Goal: Book appointment/travel/reservation

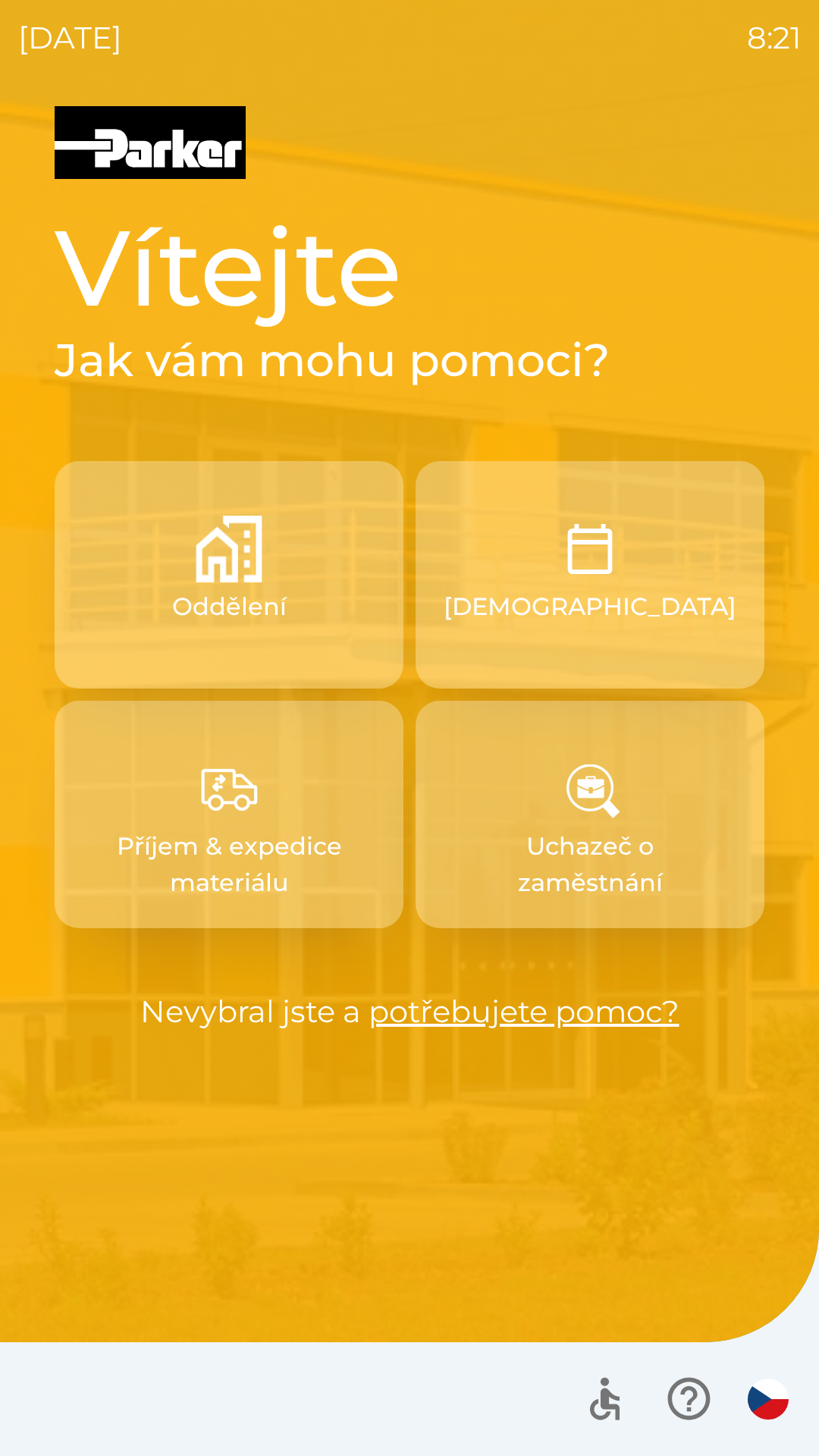
click at [293, 584] on button "Oddělení" at bounding box center [229, 575] width 349 height 227
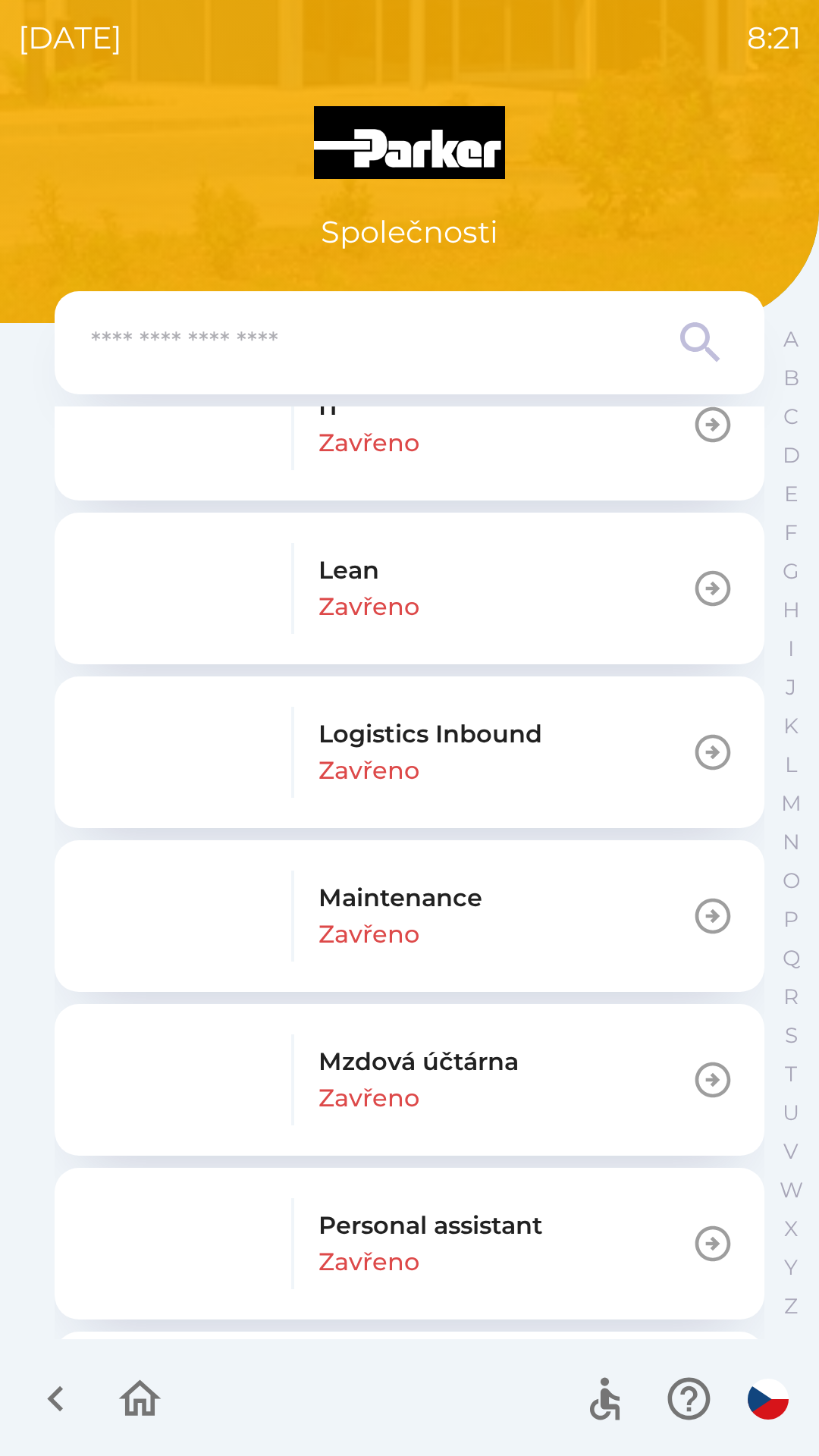
scroll to position [1044, 0]
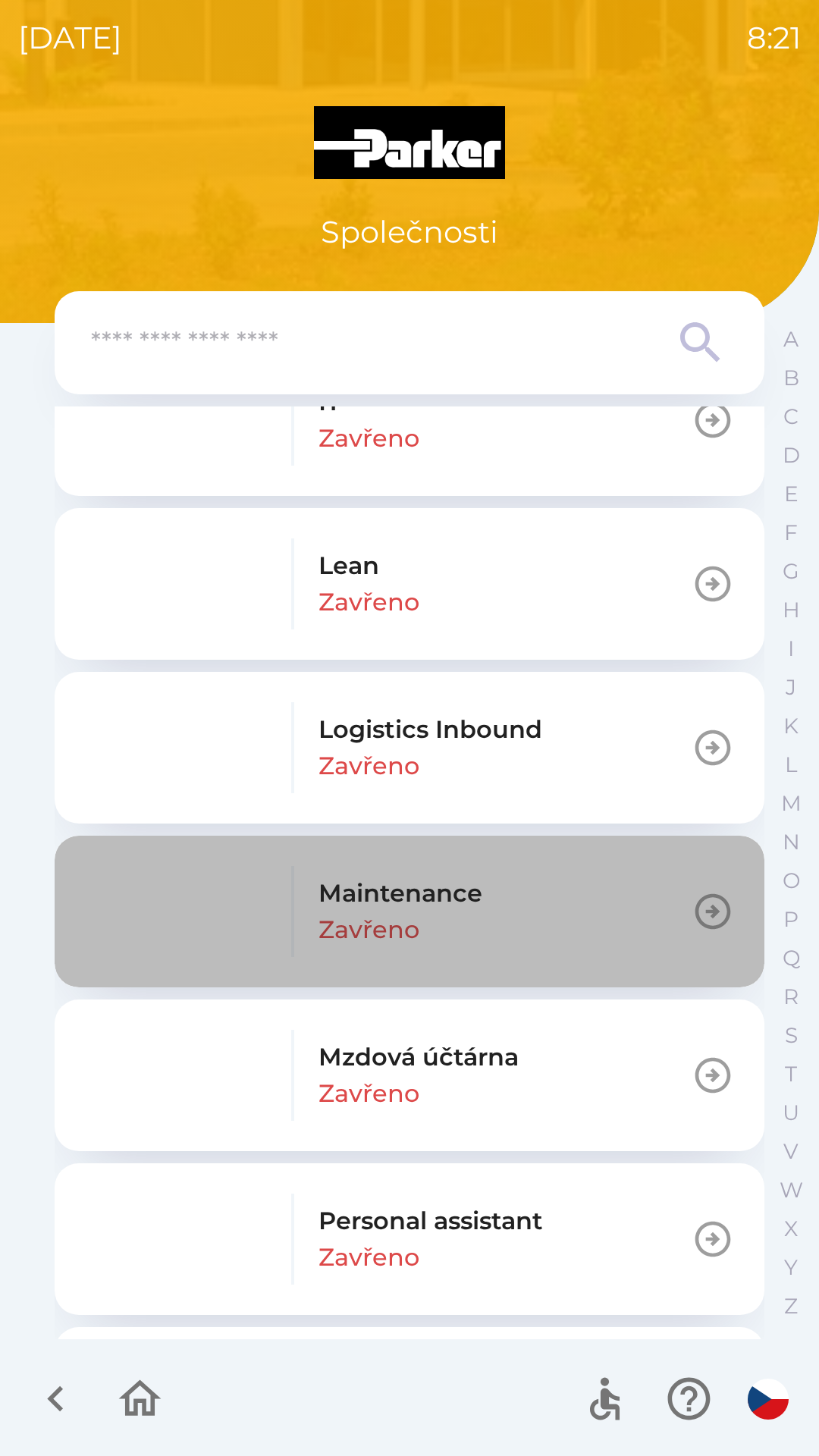
click at [495, 893] on button "Maintenance Zavřeno" at bounding box center [410, 910] width 710 height 151
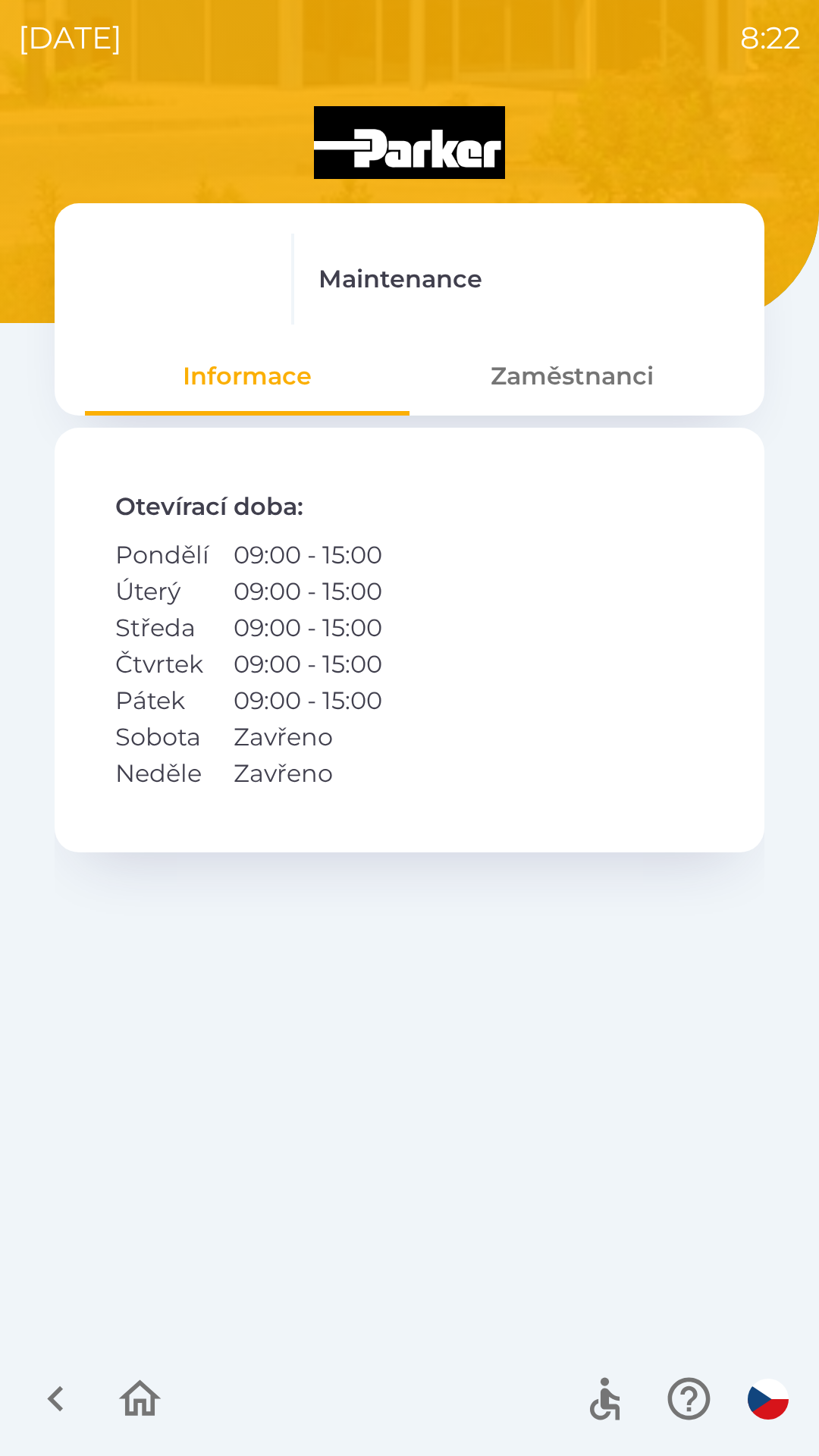
click at [569, 383] on button "Zaměstnanci" at bounding box center [572, 376] width 325 height 55
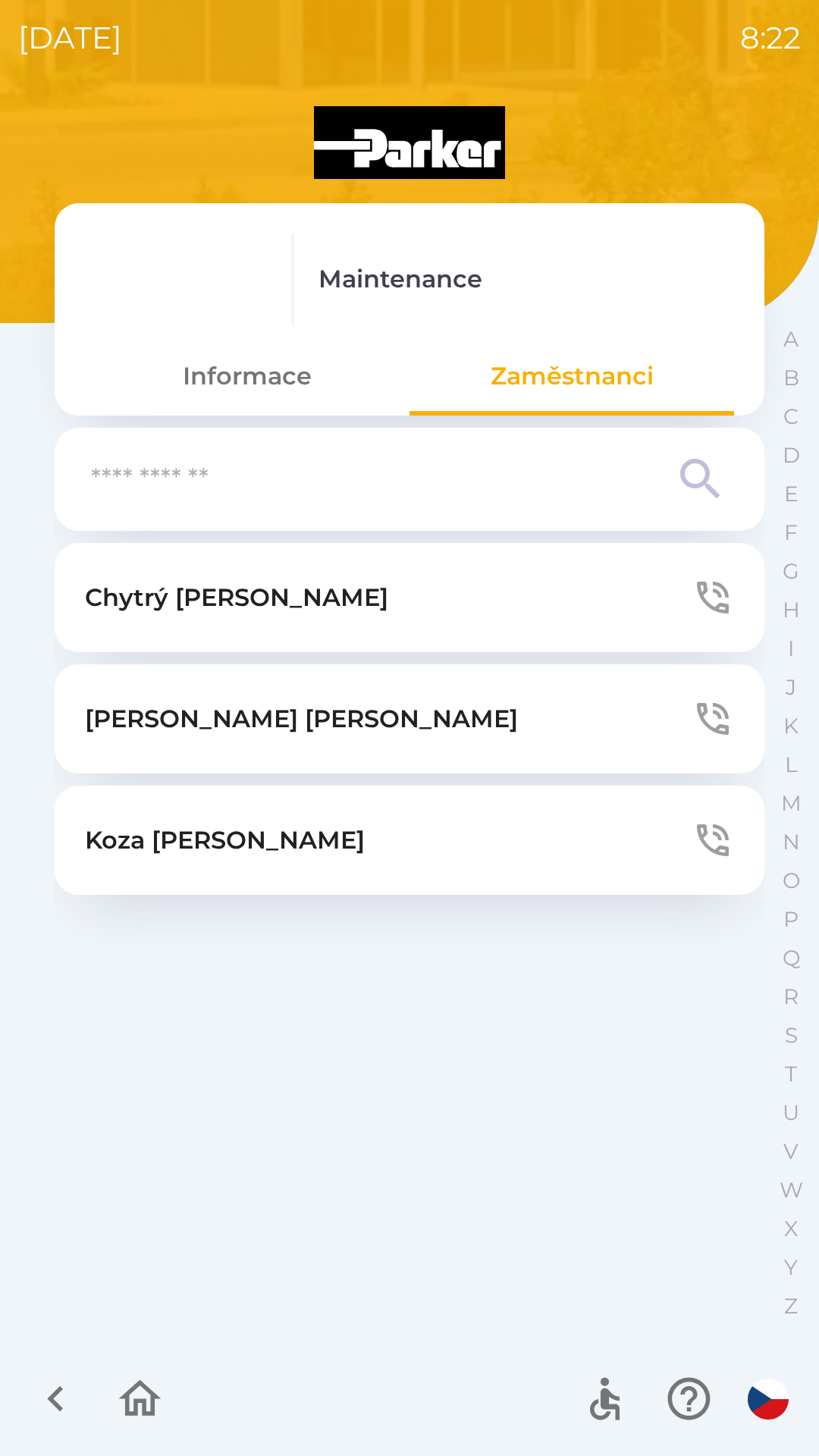
click at [481, 589] on button "[PERSON_NAME]" at bounding box center [410, 597] width 710 height 109
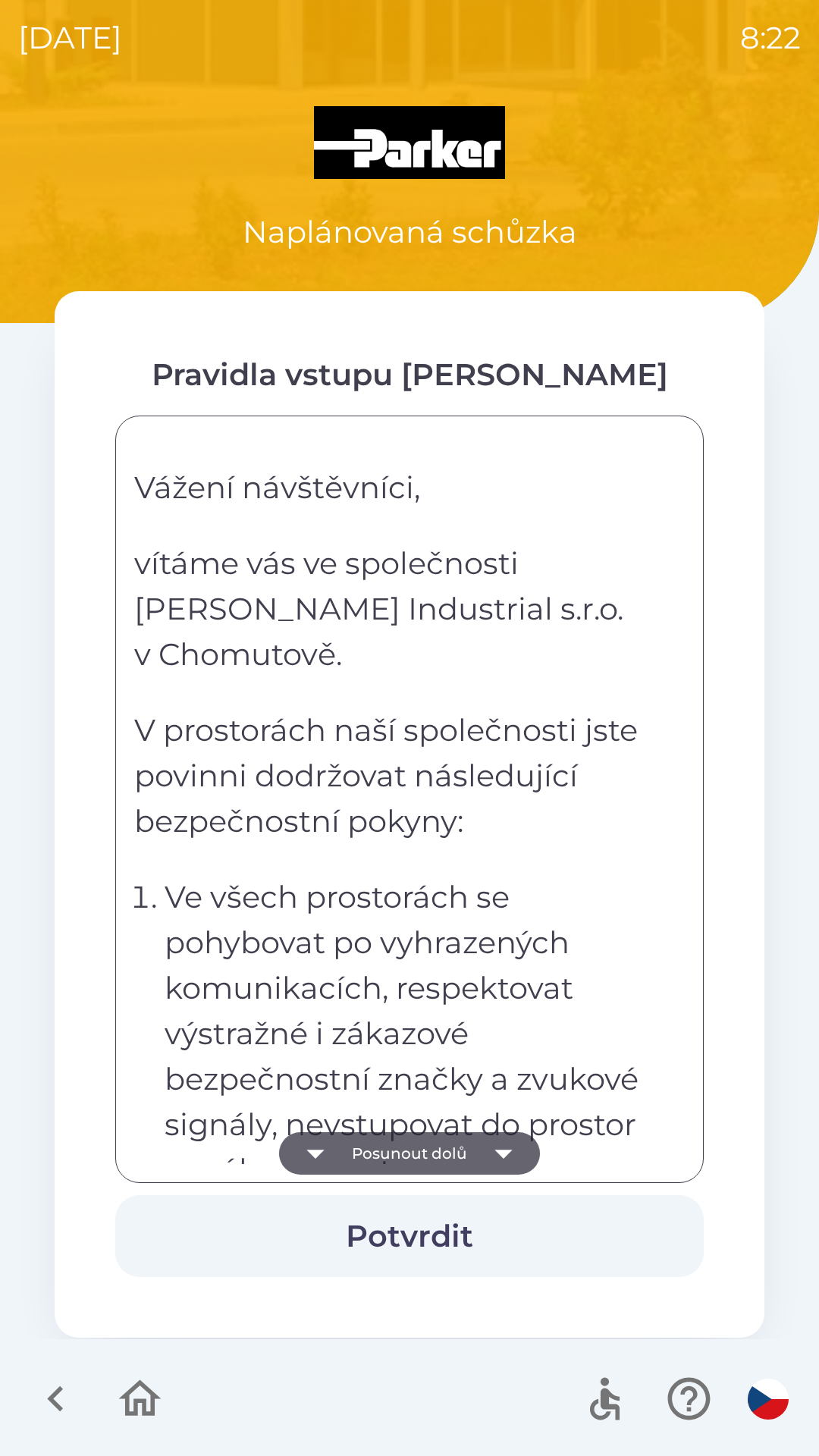
click at [421, 1228] on button "Potvrdit" at bounding box center [410, 1235] width 589 height 82
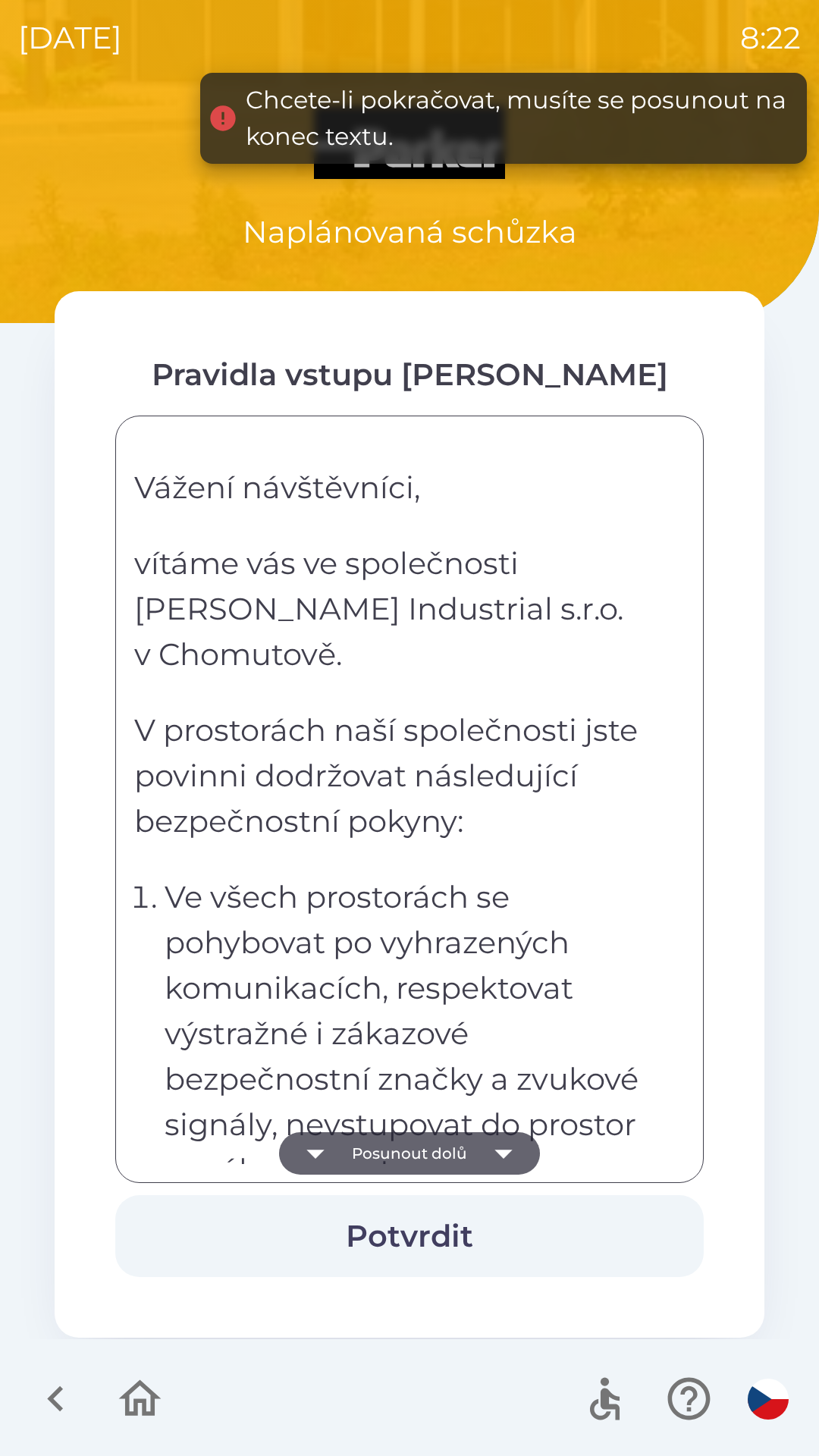
click at [461, 1145] on button "Posunout dolů" at bounding box center [409, 1153] width 260 height 42
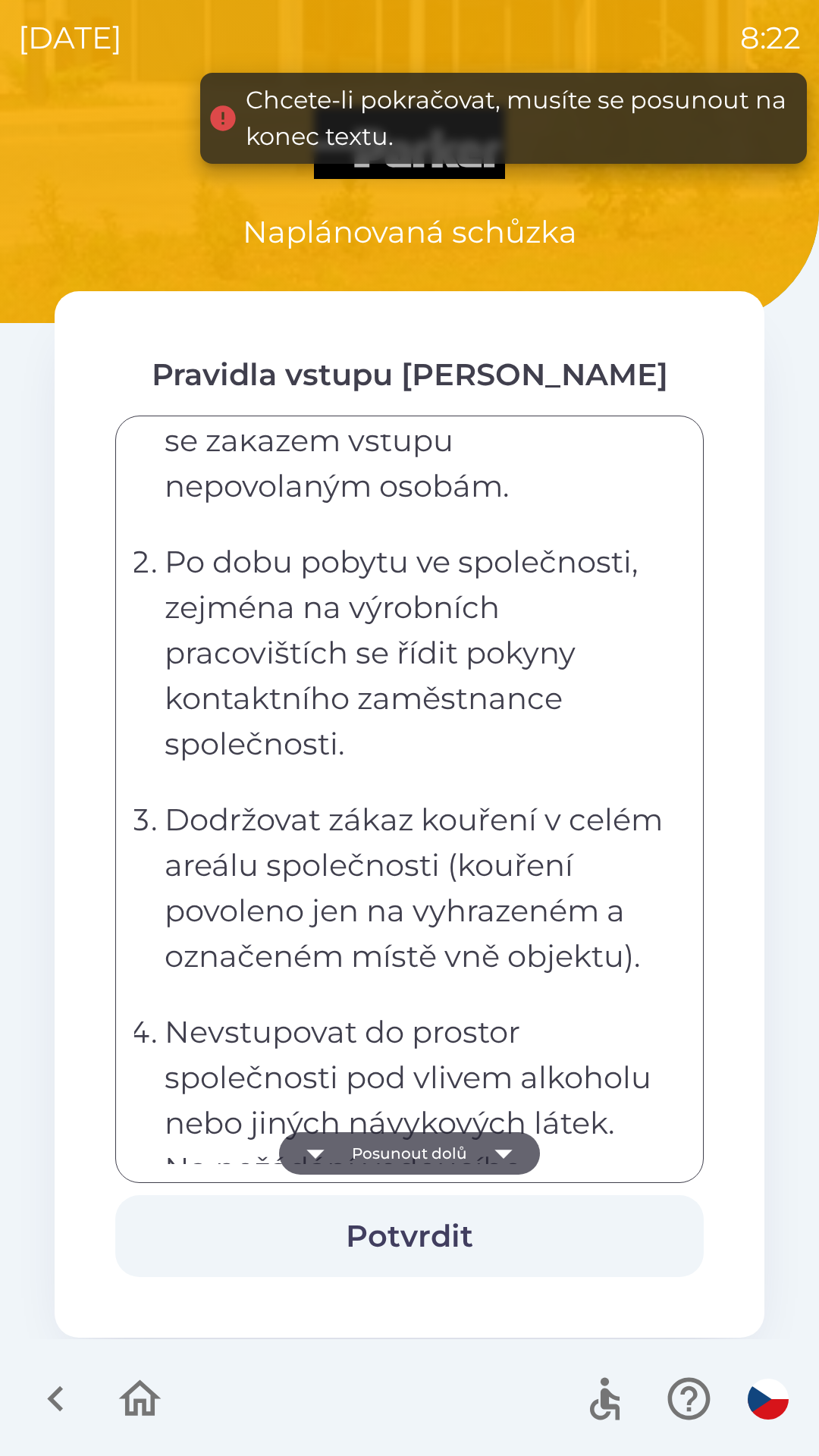
click at [452, 1144] on button "Posunout dolů" at bounding box center [409, 1153] width 260 height 42
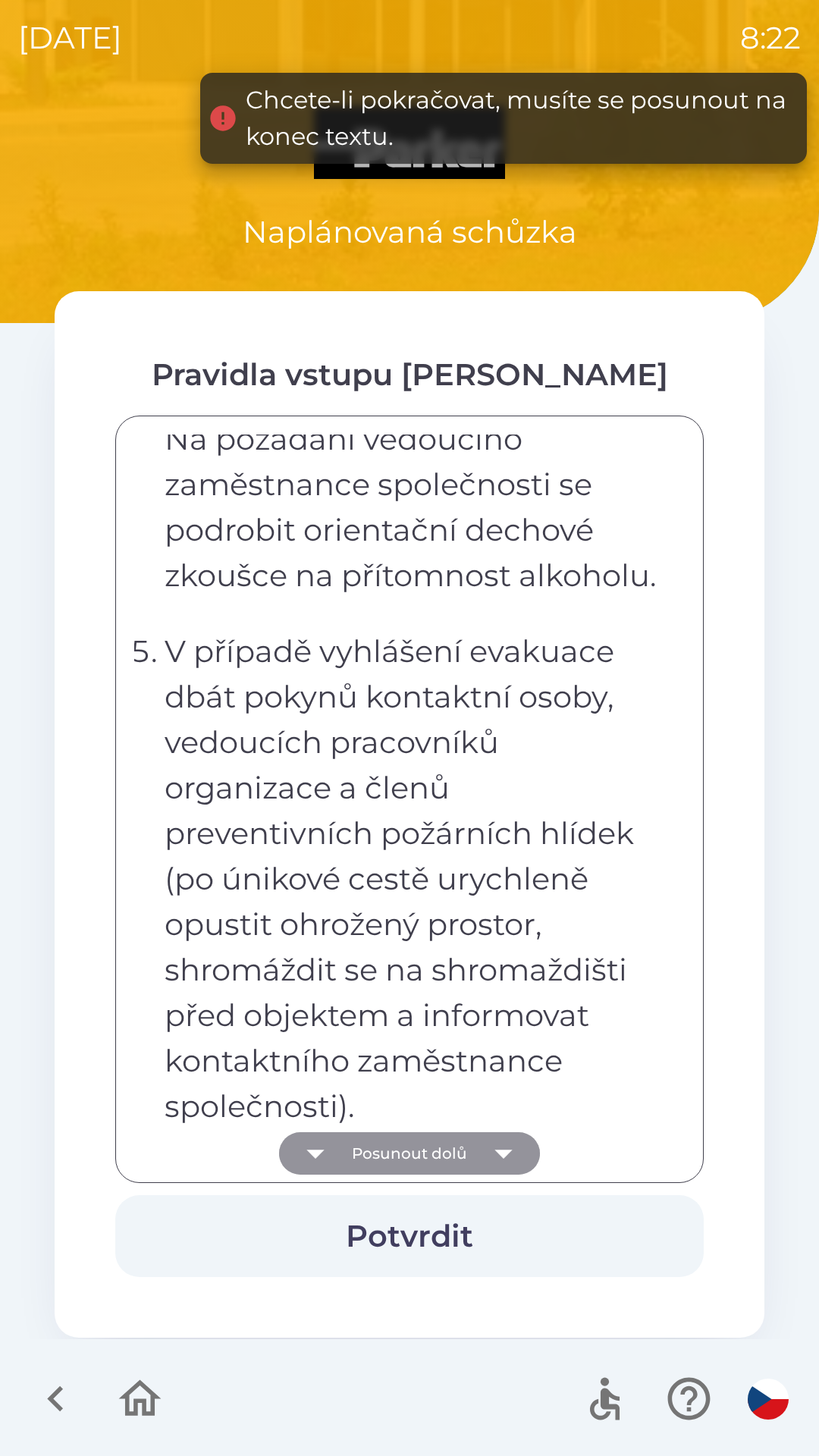
click at [436, 1148] on button "Posunout dolů" at bounding box center [409, 1153] width 260 height 42
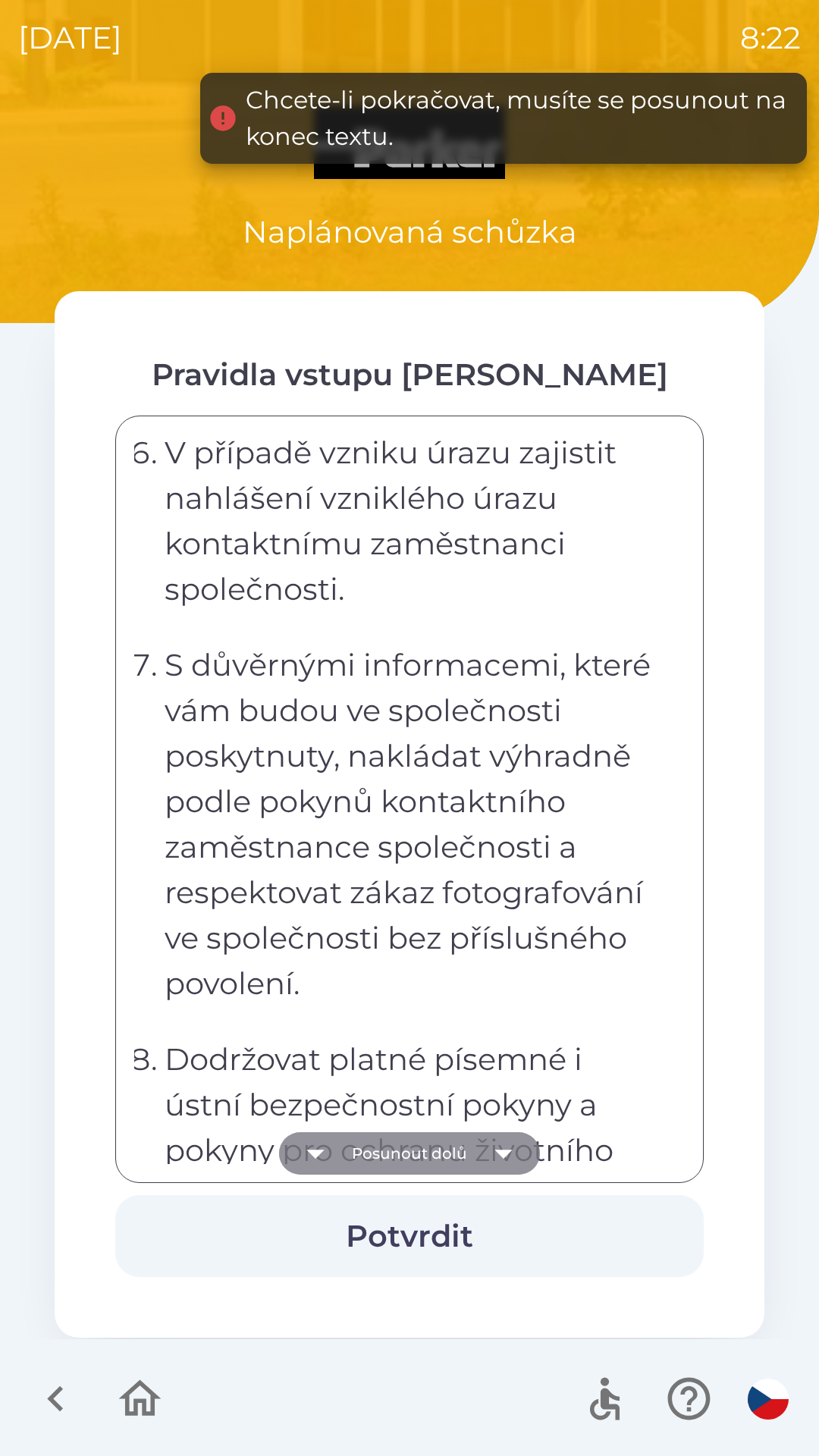
click at [427, 1150] on button "Posunout dolů" at bounding box center [409, 1153] width 260 height 42
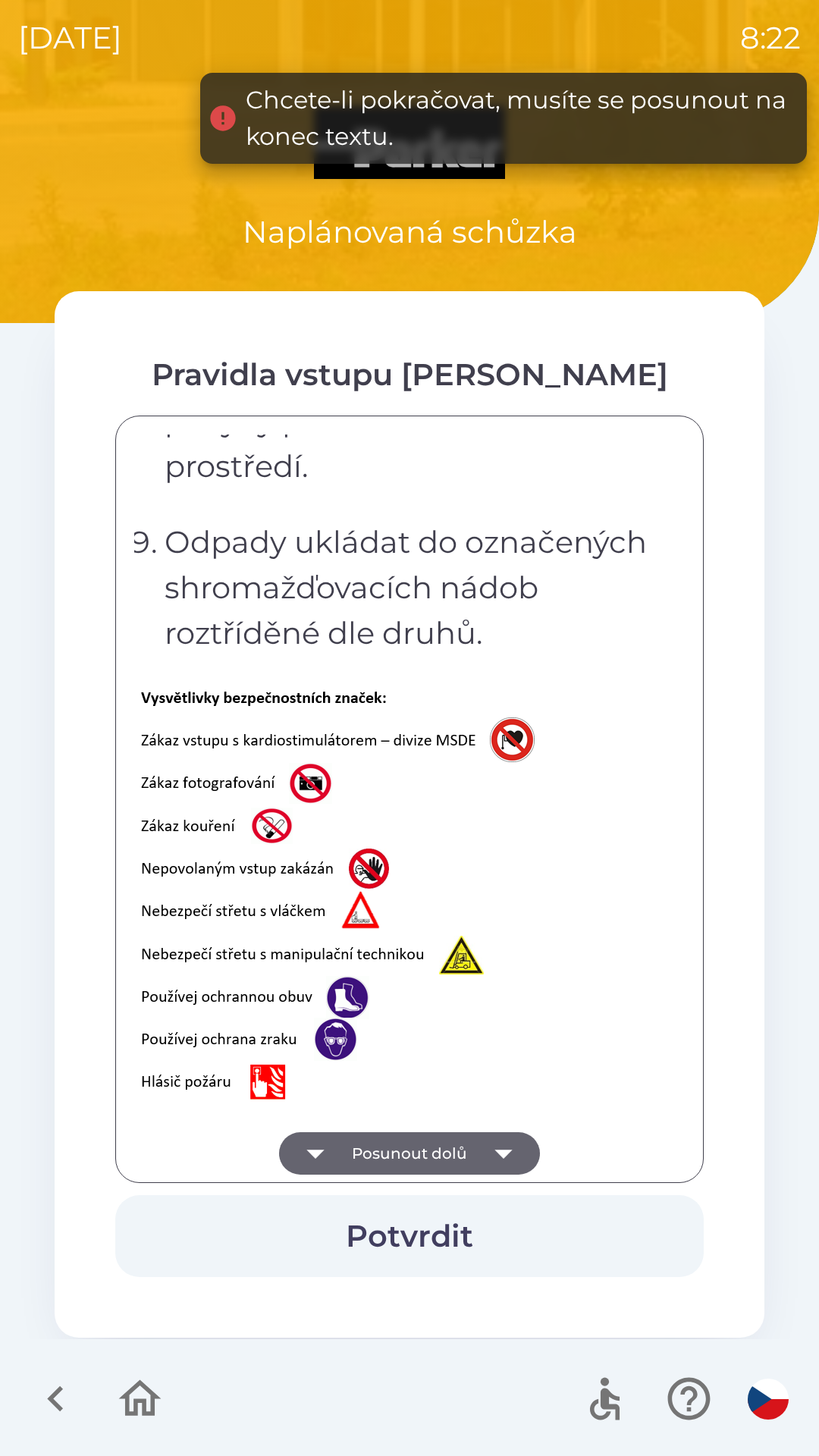
click at [426, 1141] on button "Posunout dolů" at bounding box center [409, 1153] width 260 height 42
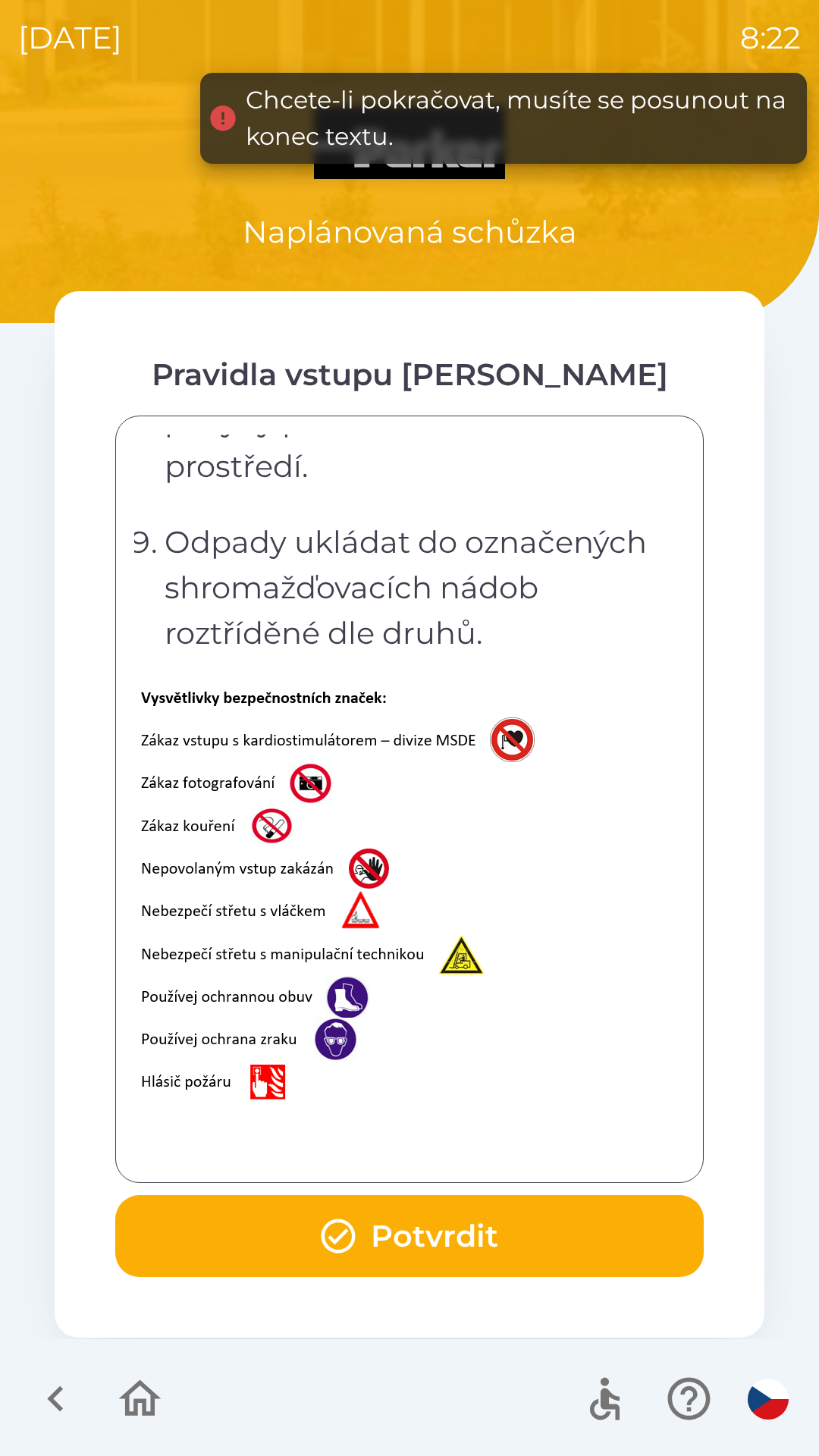
scroll to position [3024, 0]
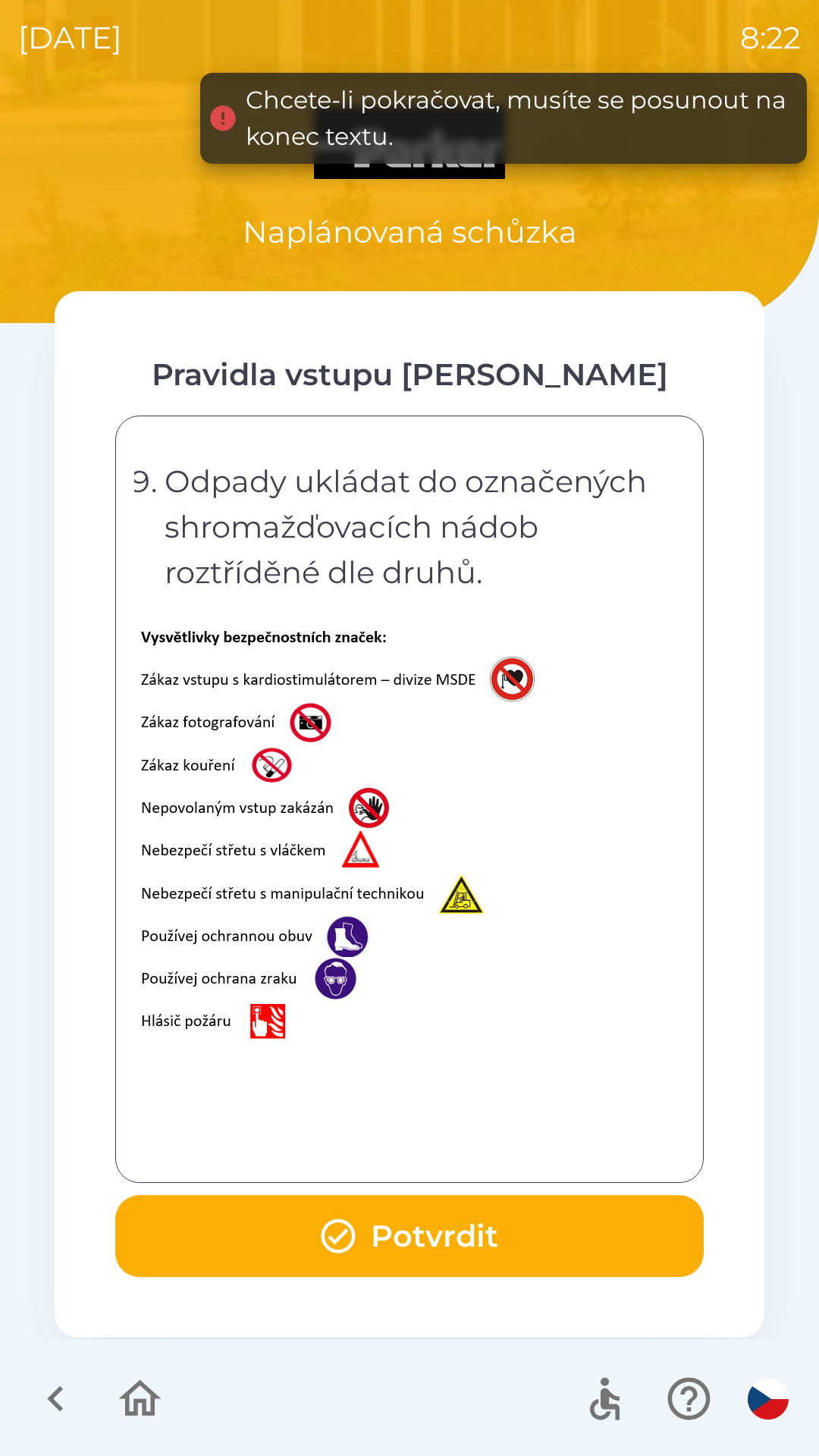
click at [426, 1142] on div "Vážení návštěvníci, vítáme vás ve společnosti [PERSON_NAME] Industrial s.r.o. v…" at bounding box center [409, 799] width 550 height 729
click at [417, 1226] on button "Potvrdit" at bounding box center [410, 1235] width 589 height 82
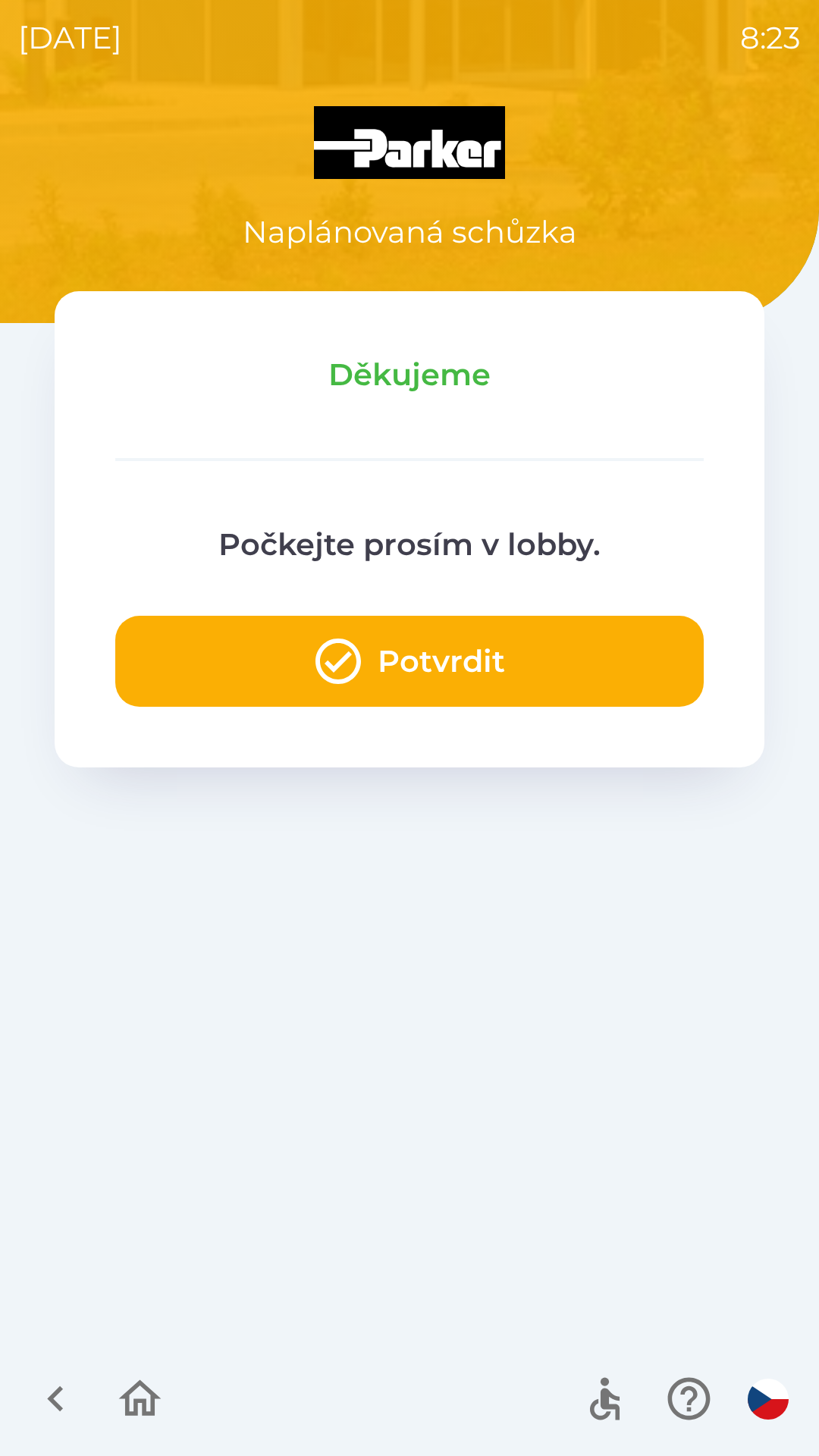
click at [455, 650] on button "Potvrdit" at bounding box center [410, 660] width 589 height 91
